Goal: Task Accomplishment & Management: Use online tool/utility

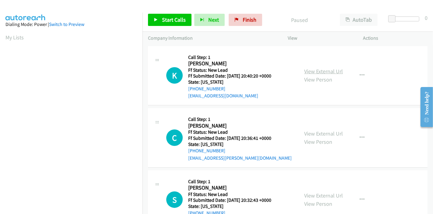
click at [315, 71] on link "View External Url" at bounding box center [323, 71] width 39 height 7
click at [306, 134] on link "View External Url" at bounding box center [323, 133] width 39 height 7
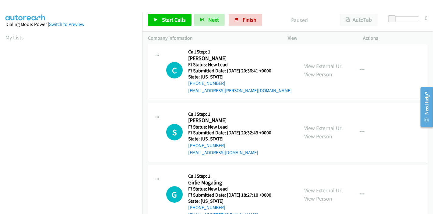
scroll to position [68, 0]
click at [306, 125] on link "View External Url" at bounding box center [323, 127] width 39 height 7
click at [315, 189] on link "View External Url" at bounding box center [323, 189] width 39 height 7
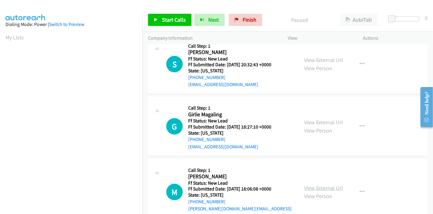
click at [323, 184] on link "View External Url" at bounding box center [323, 187] width 39 height 7
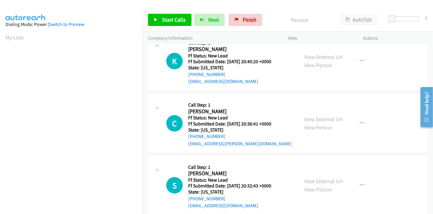
scroll to position [0, 0]
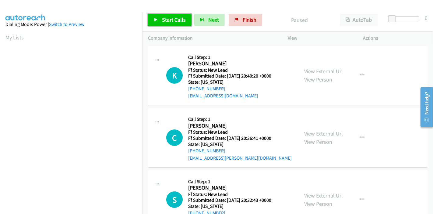
click at [168, 20] on span "Start Calls" at bounding box center [174, 19] width 24 height 7
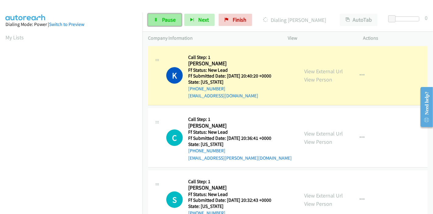
click at [171, 23] on span "Pause" at bounding box center [169, 19] width 14 height 7
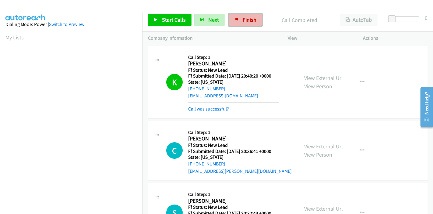
click at [244, 15] on link "Finish" at bounding box center [246, 20] width 34 height 12
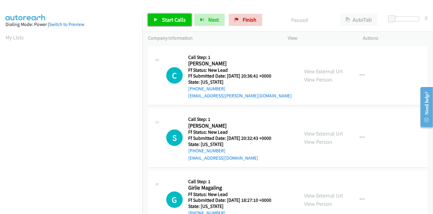
click at [170, 22] on span "Start Calls" at bounding box center [174, 19] width 24 height 7
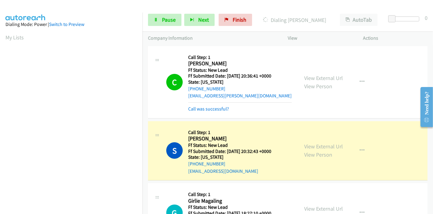
click at [210, 111] on div "Call was successful?" at bounding box center [240, 108] width 104 height 7
click at [210, 109] on link "Call was successful?" at bounding box center [208, 109] width 41 height 6
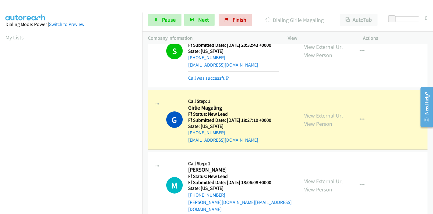
scroll to position [99, 0]
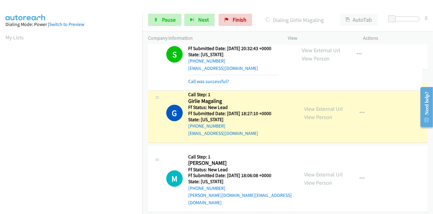
drag, startPoint x: 216, startPoint y: 73, endPoint x: 175, endPoint y: 71, distance: 40.3
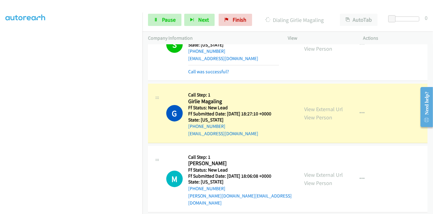
scroll to position [0, 0]
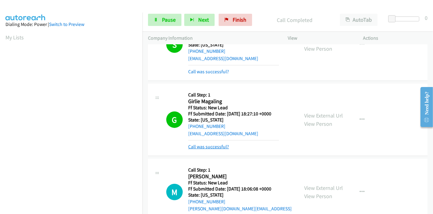
click at [216, 146] on link "Call was successful?" at bounding box center [208, 146] width 41 height 6
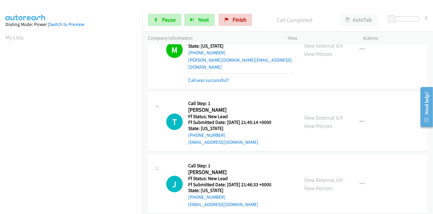
scroll to position [241, 0]
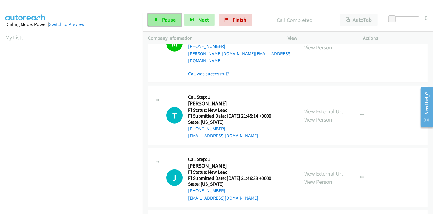
click at [175, 20] on span "Pause" at bounding box center [169, 19] width 14 height 7
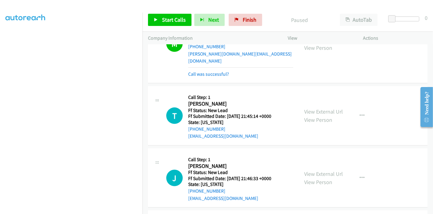
scroll to position [219, 0]
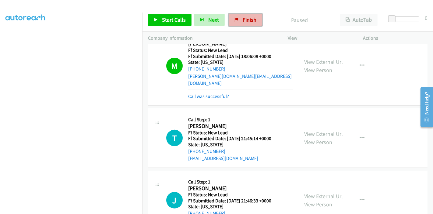
click at [246, 21] on span "Finish" at bounding box center [250, 19] width 14 height 7
